Goal: Information Seeking & Learning: Learn about a topic

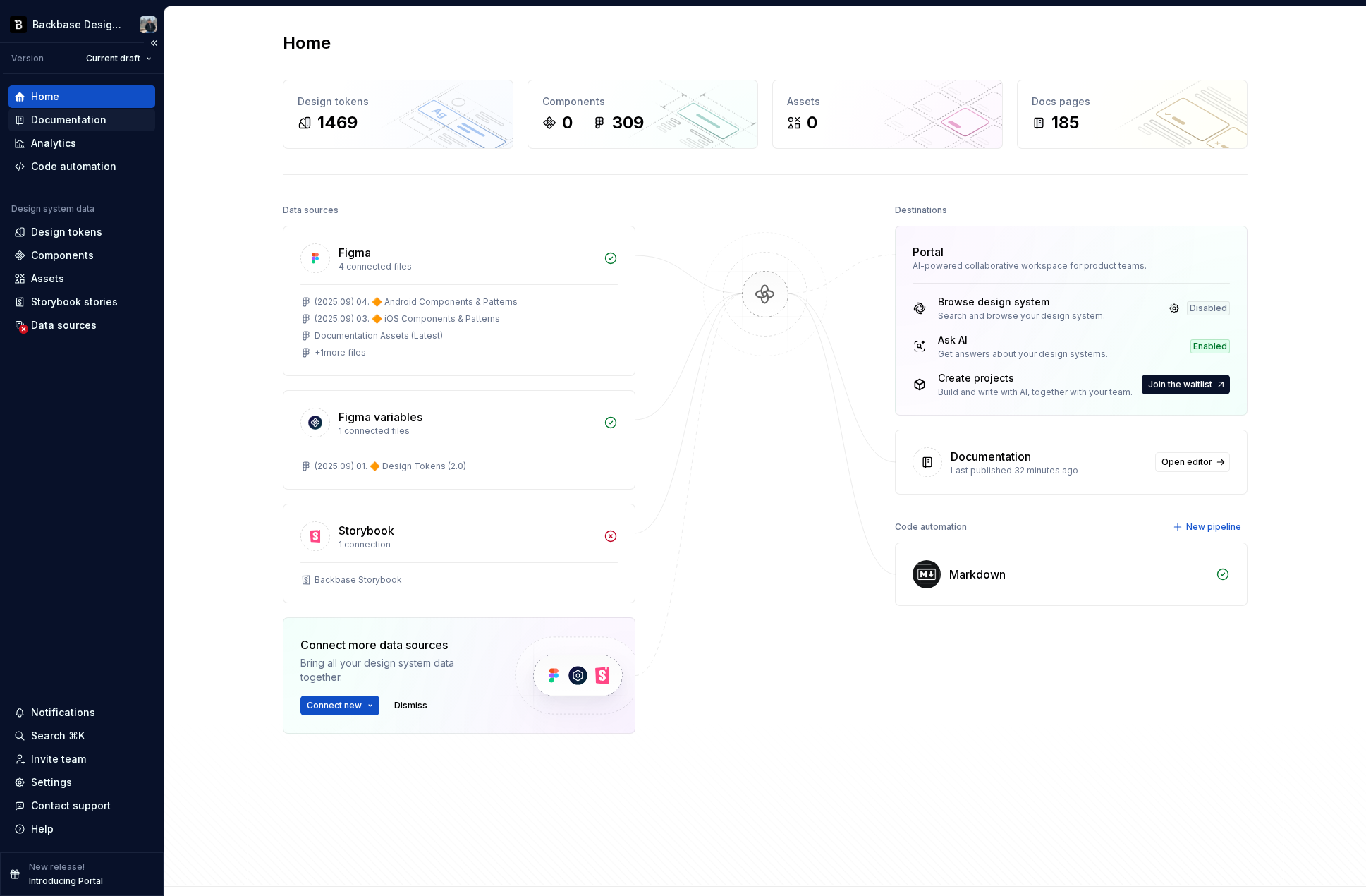
click at [74, 122] on div "Documentation" at bounding box center [69, 119] width 76 height 14
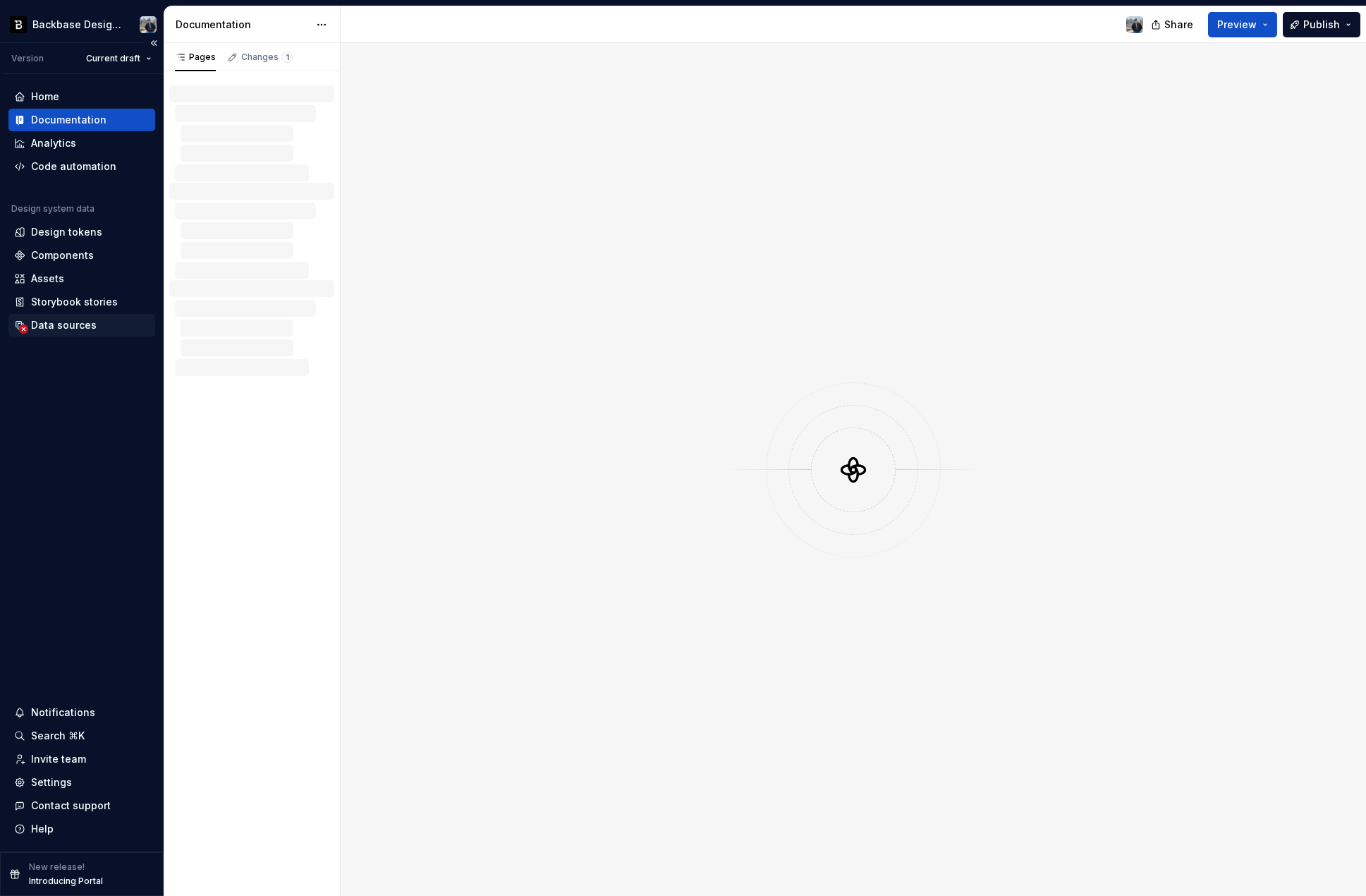
click at [89, 329] on div "Data sources" at bounding box center [64, 325] width 66 height 14
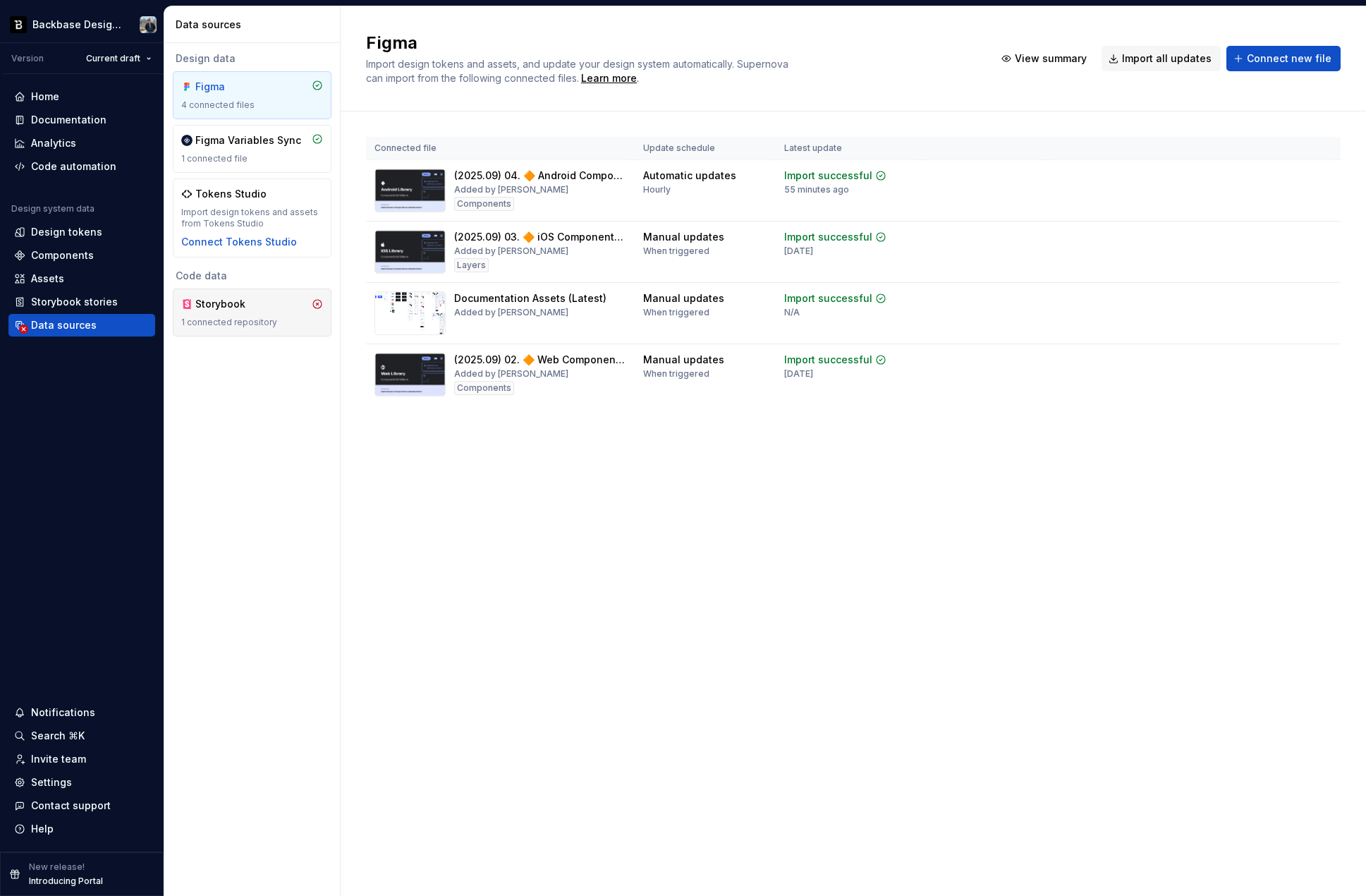
click at [238, 317] on div "1 connected repository" at bounding box center [252, 322] width 142 height 11
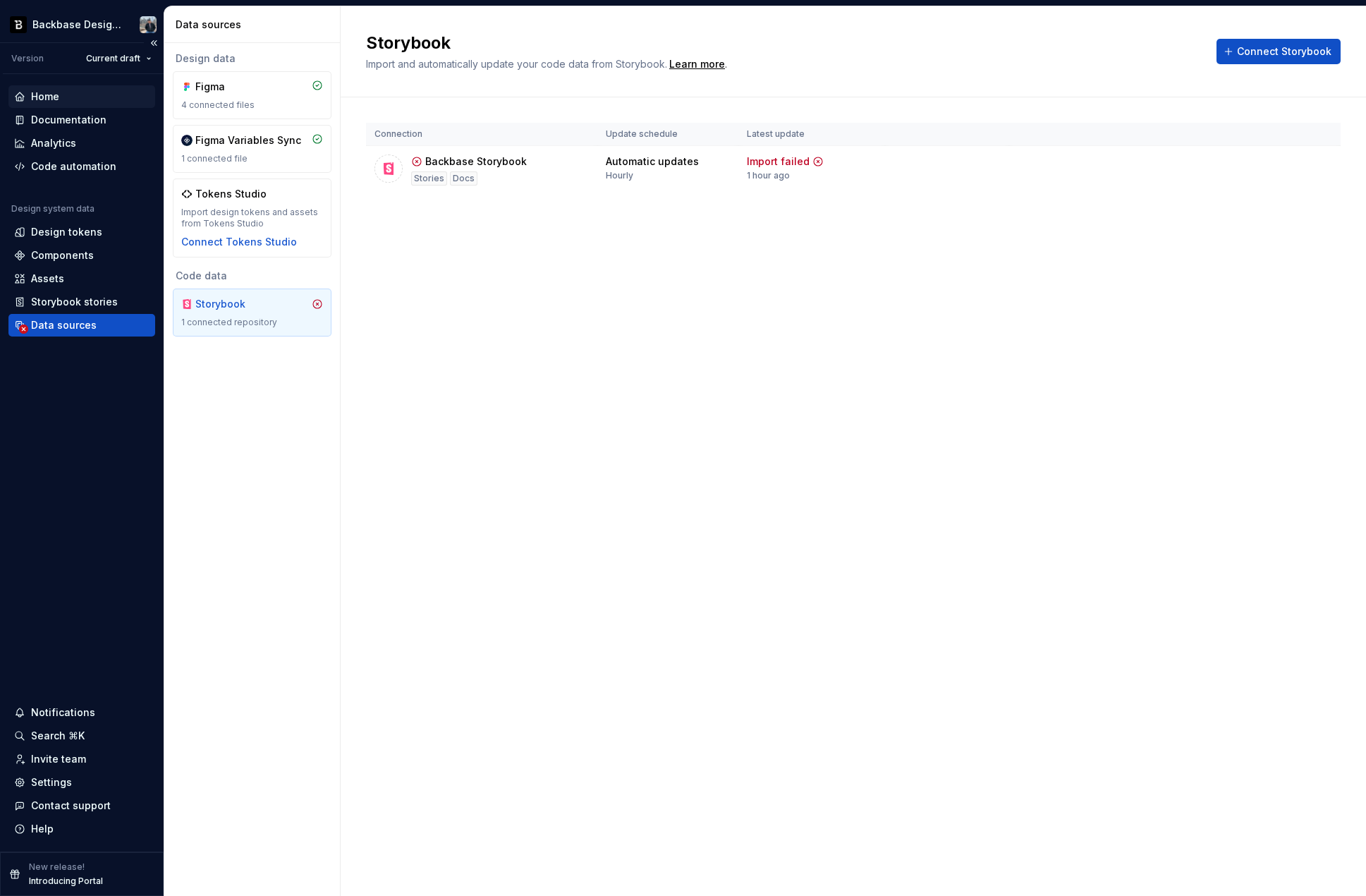
click at [31, 105] on div "Home" at bounding box center [82, 96] width 147 height 22
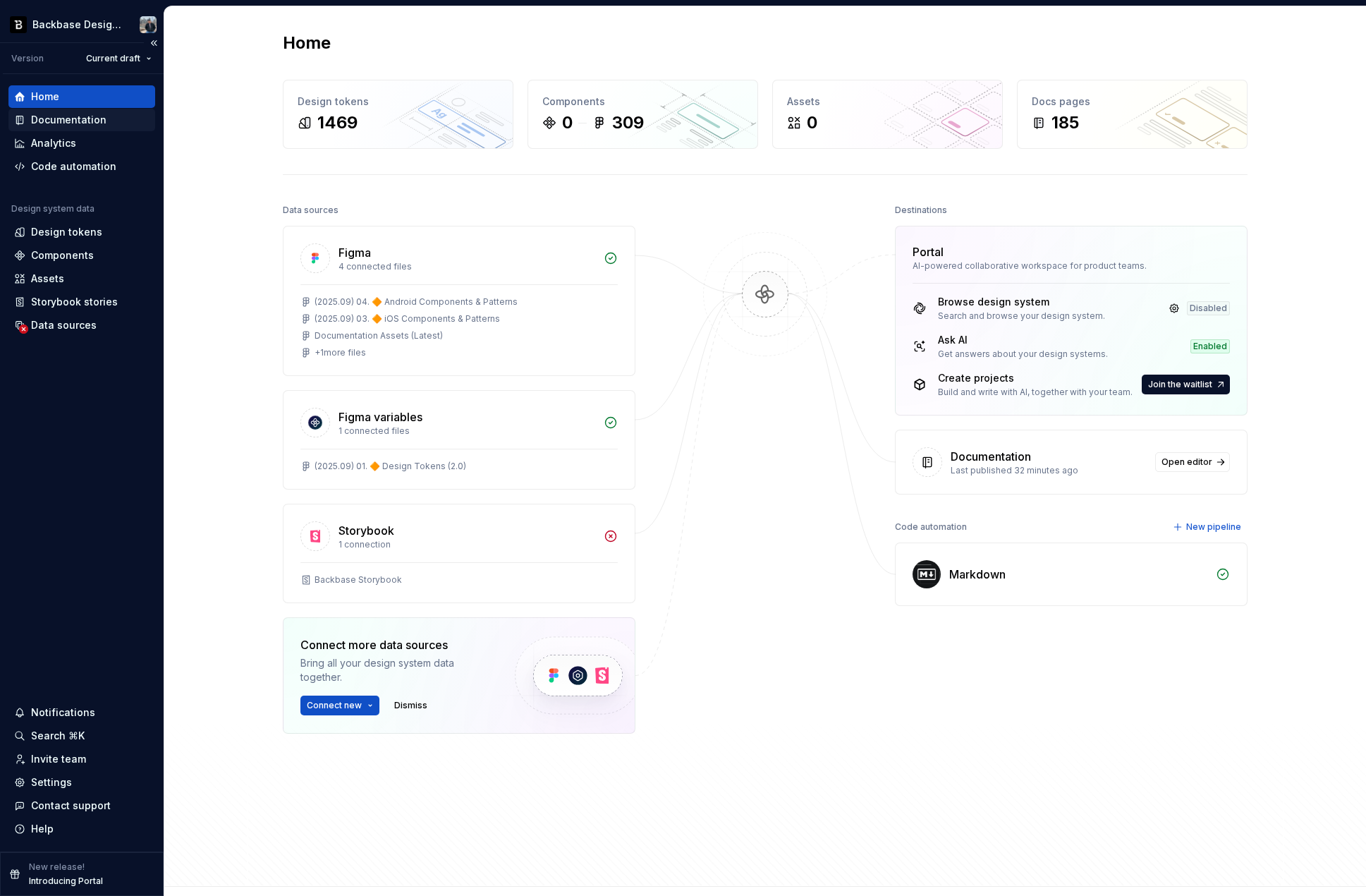
click at [93, 119] on div "Documentation" at bounding box center [69, 119] width 76 height 14
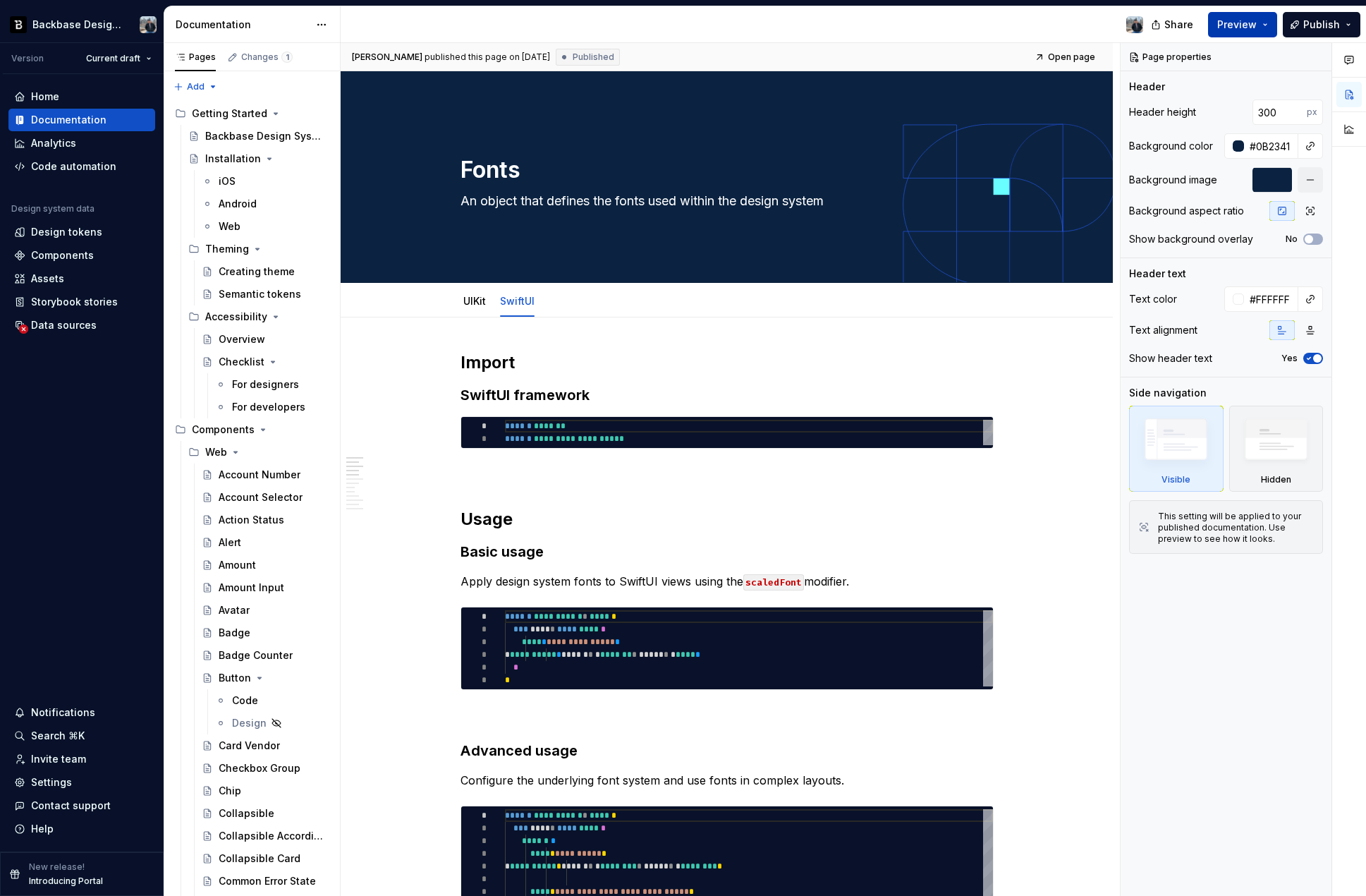
click at [795, 22] on span "Preview" at bounding box center [1237, 25] width 40 height 14
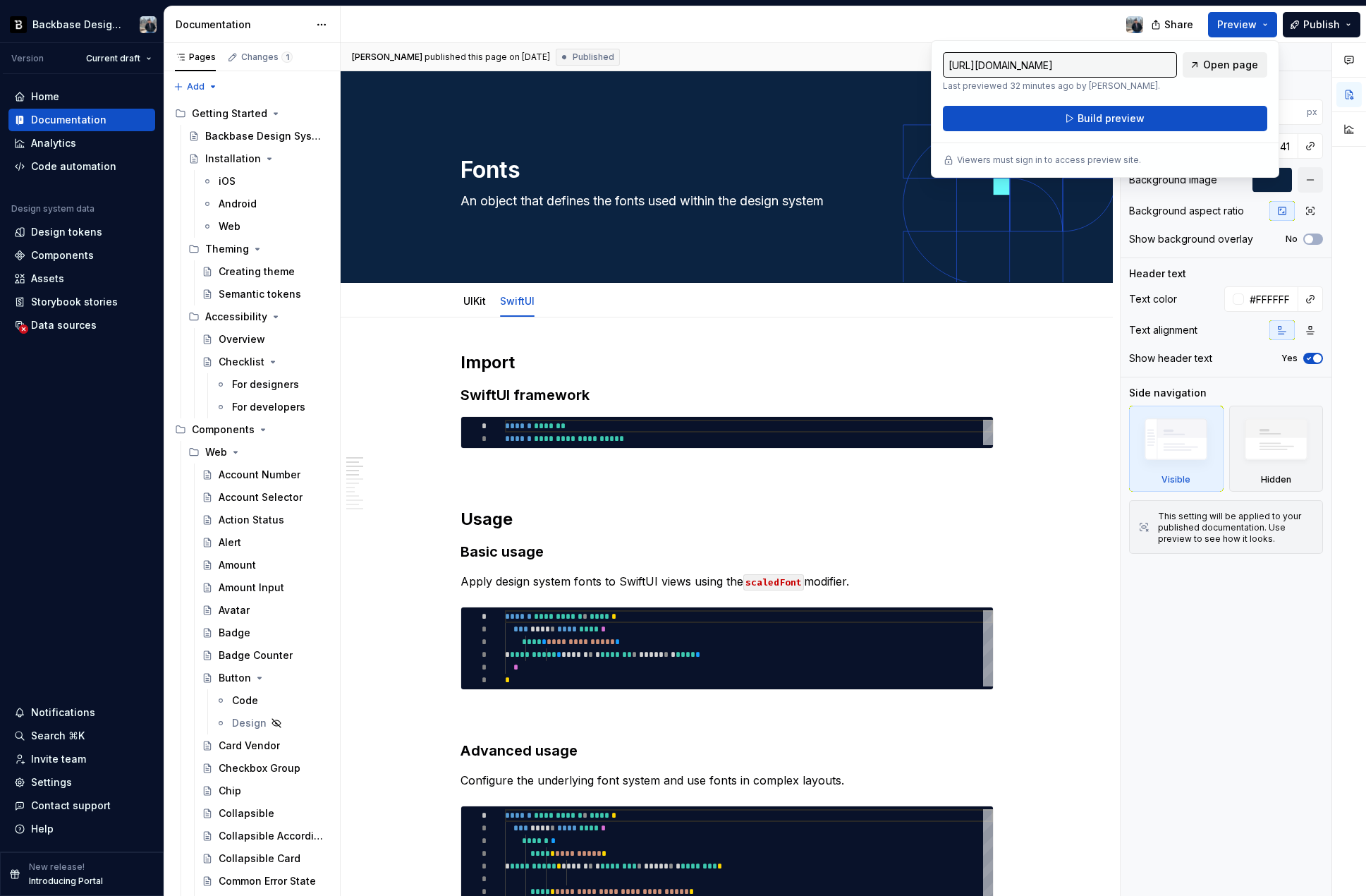
click at [795, 68] on span "Open page" at bounding box center [1230, 65] width 55 height 14
type textarea "*"
click at [795, 29] on div at bounding box center [747, 25] width 814 height 37
